Goal: Information Seeking & Learning: Learn about a topic

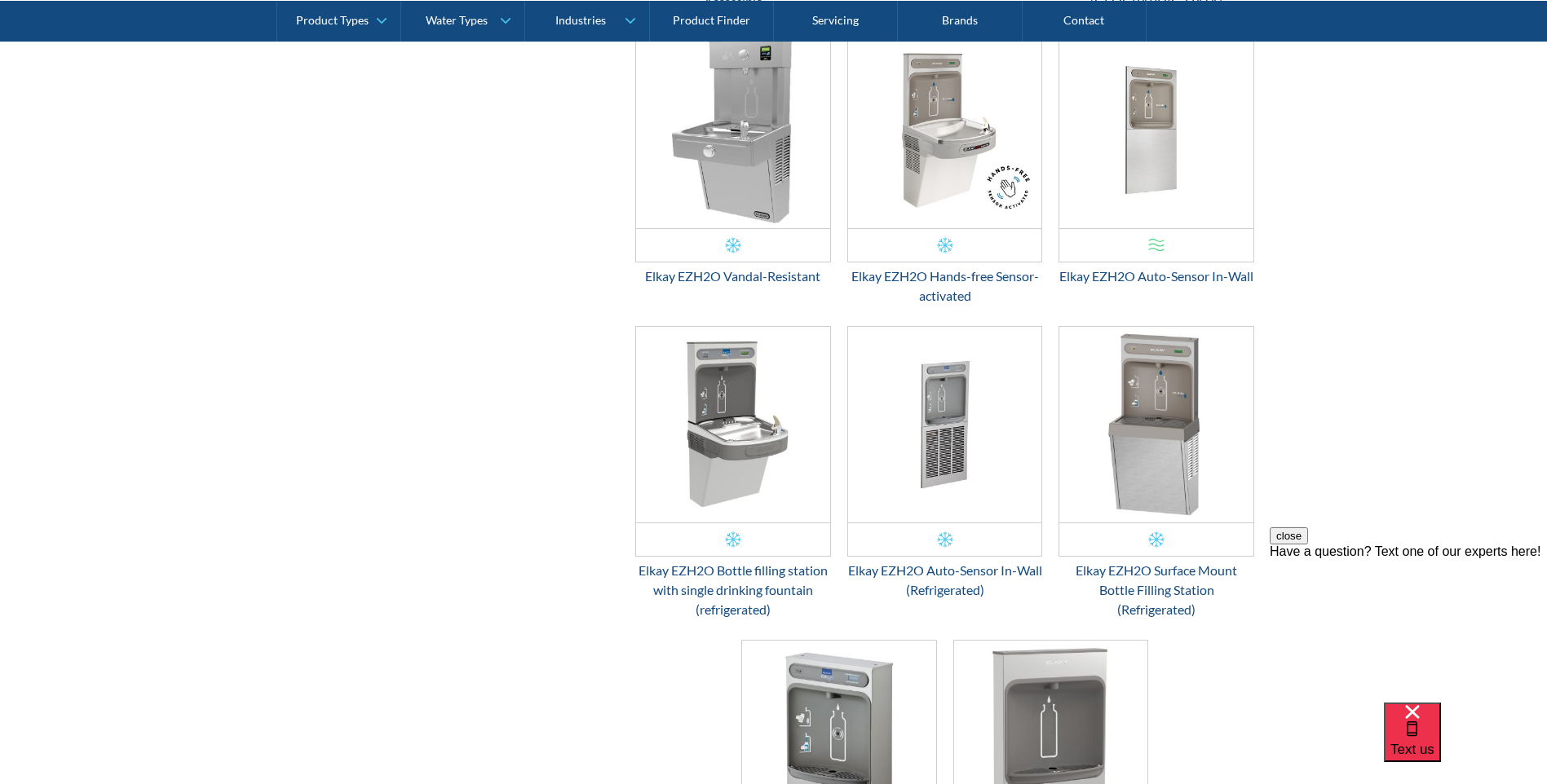
scroll to position [1990, 0]
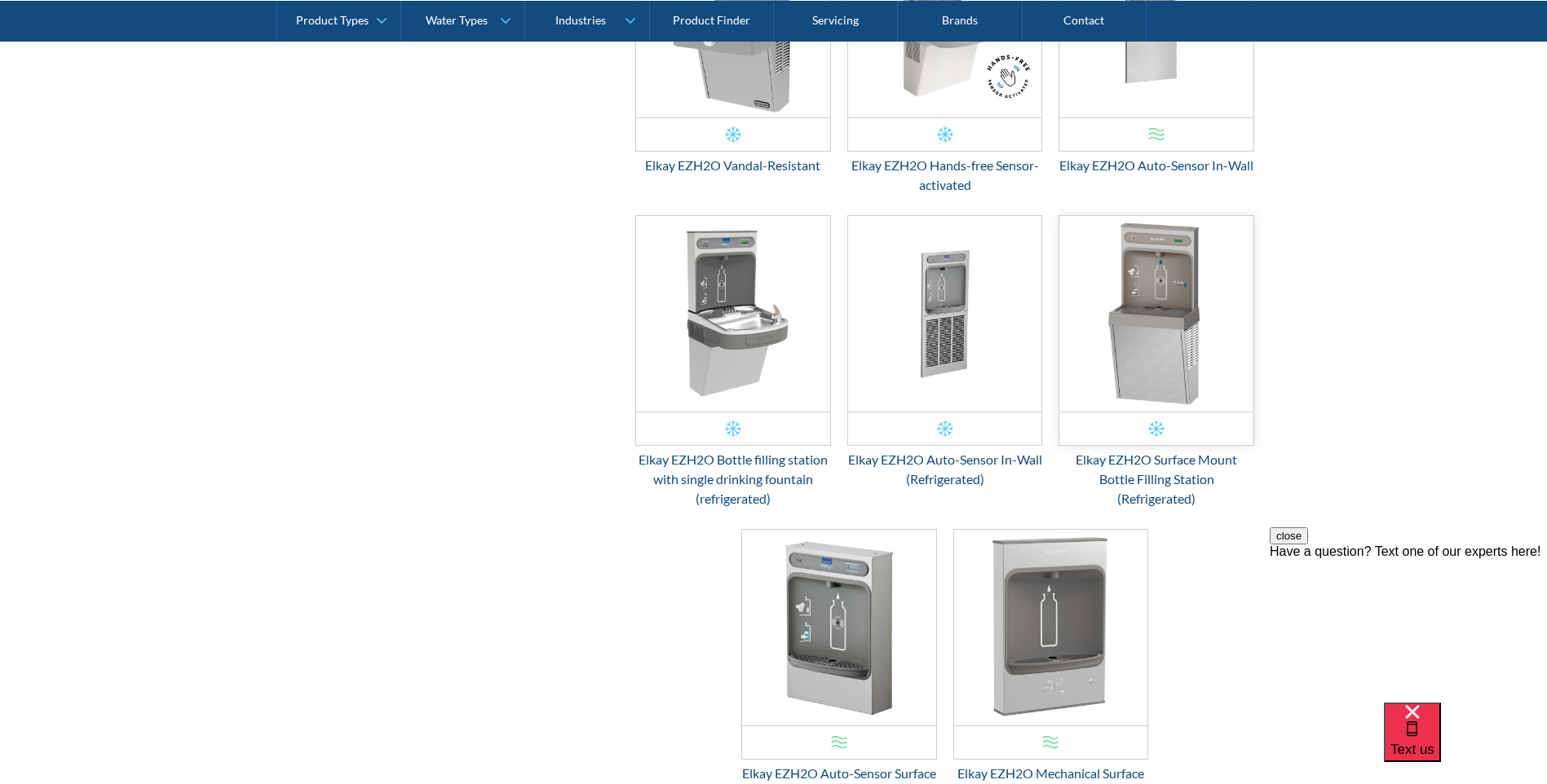
click at [1215, 364] on img "Email Form 3" at bounding box center [1156, 313] width 194 height 196
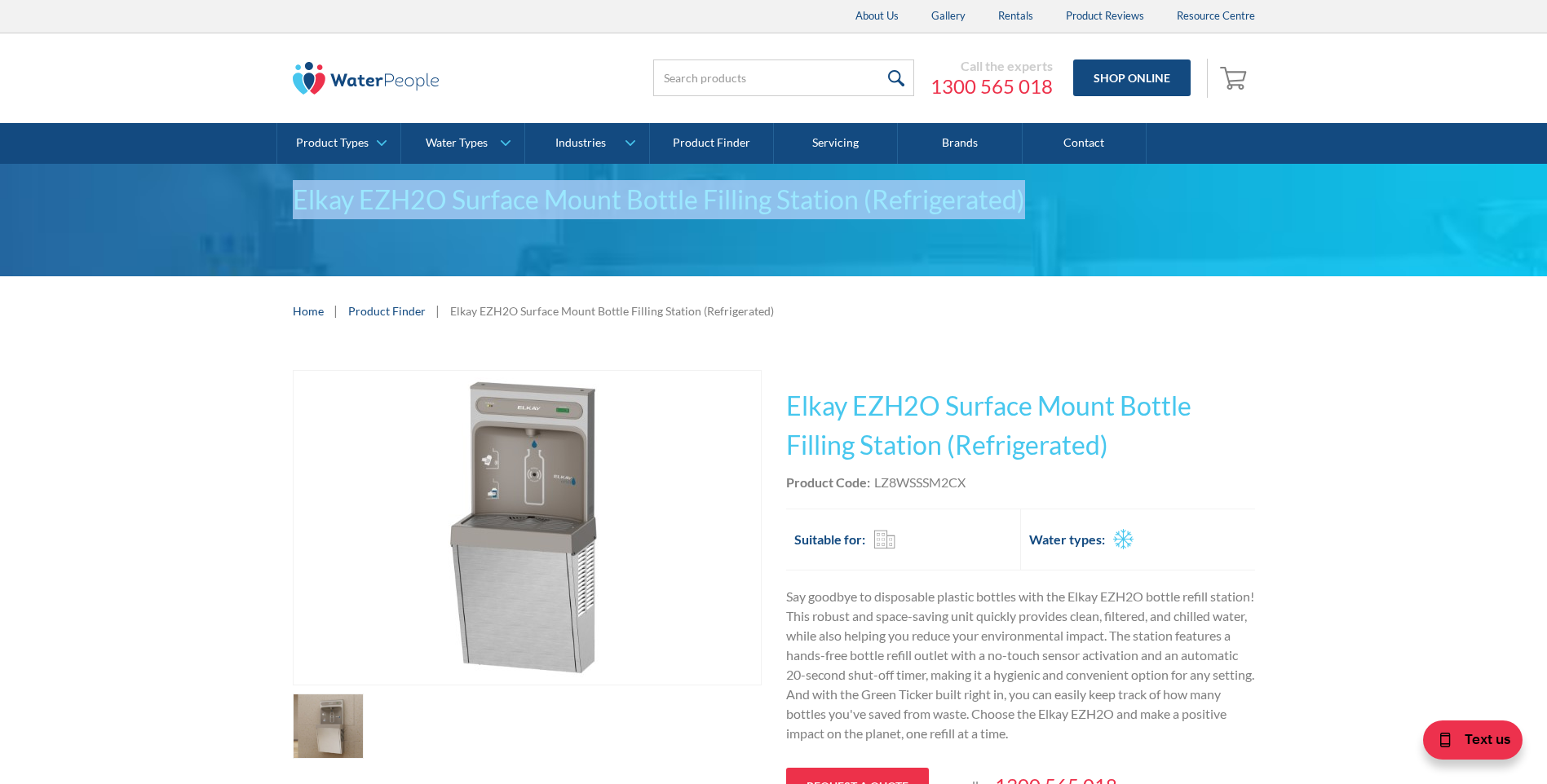
drag, startPoint x: 294, startPoint y: 201, endPoint x: 1031, endPoint y: 201, distance: 737.0
click at [1031, 201] on div "Elkay EZH2O Surface Mount Bottle Filling Station (Refrigerated)" at bounding box center [774, 200] width 962 height 39
copy div "Elkay EZH2O Surface Mount Bottle Filling Station (Refrigerated)"
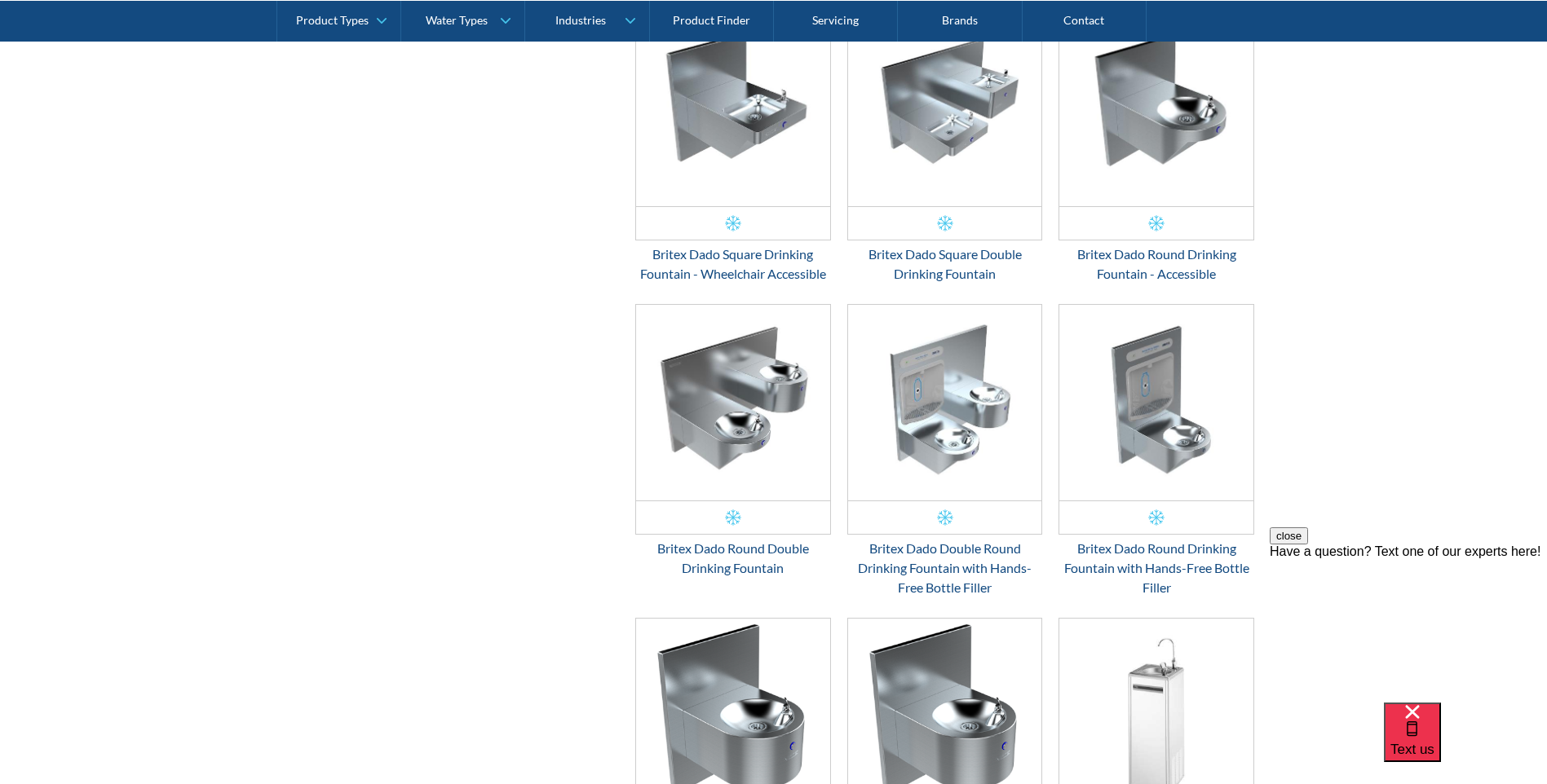
scroll to position [2561, 0]
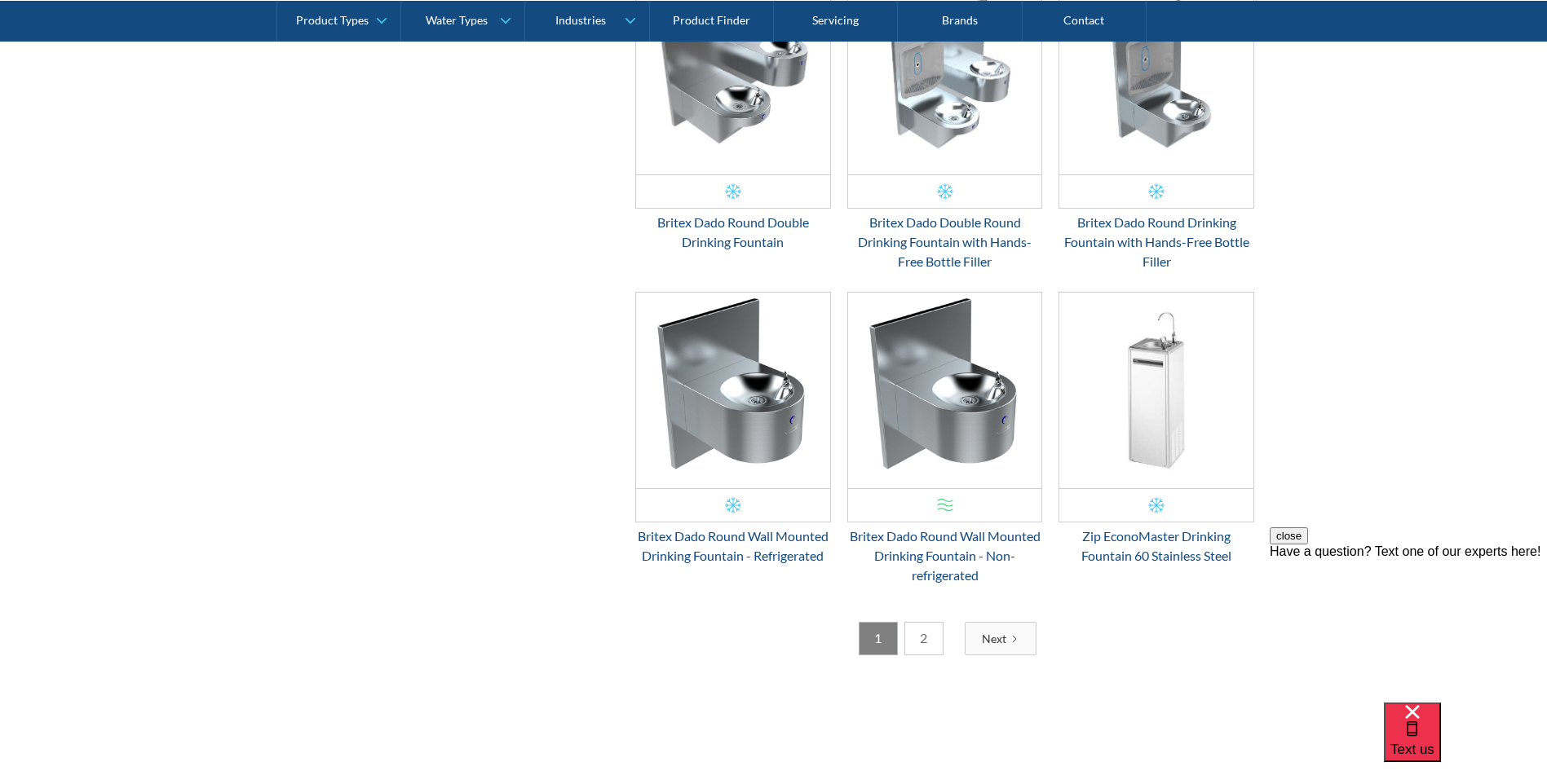
click at [924, 644] on link "2" at bounding box center [924, 639] width 39 height 33
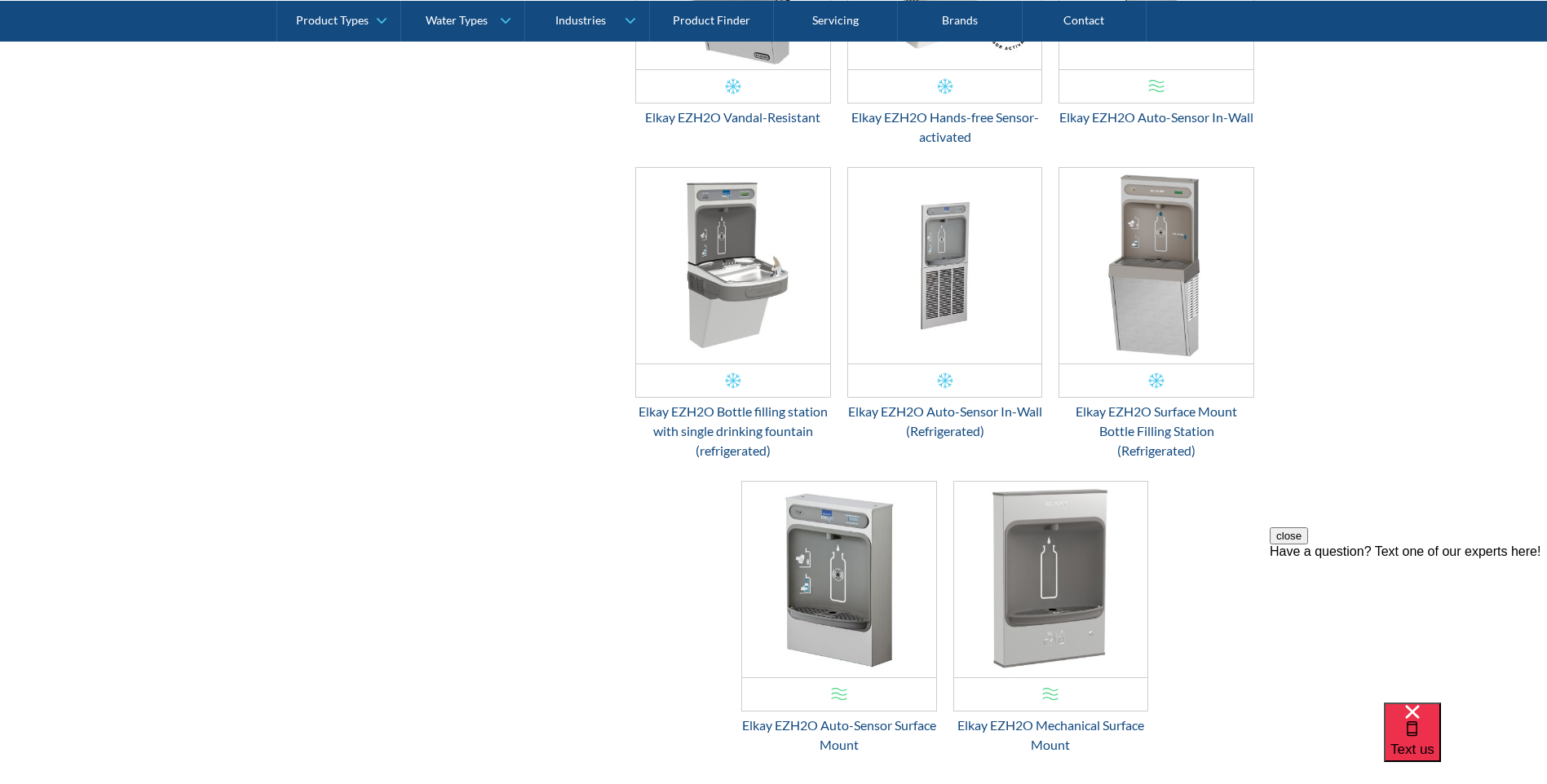
scroll to position [2153, 0]
